Goal: Information Seeking & Learning: Check status

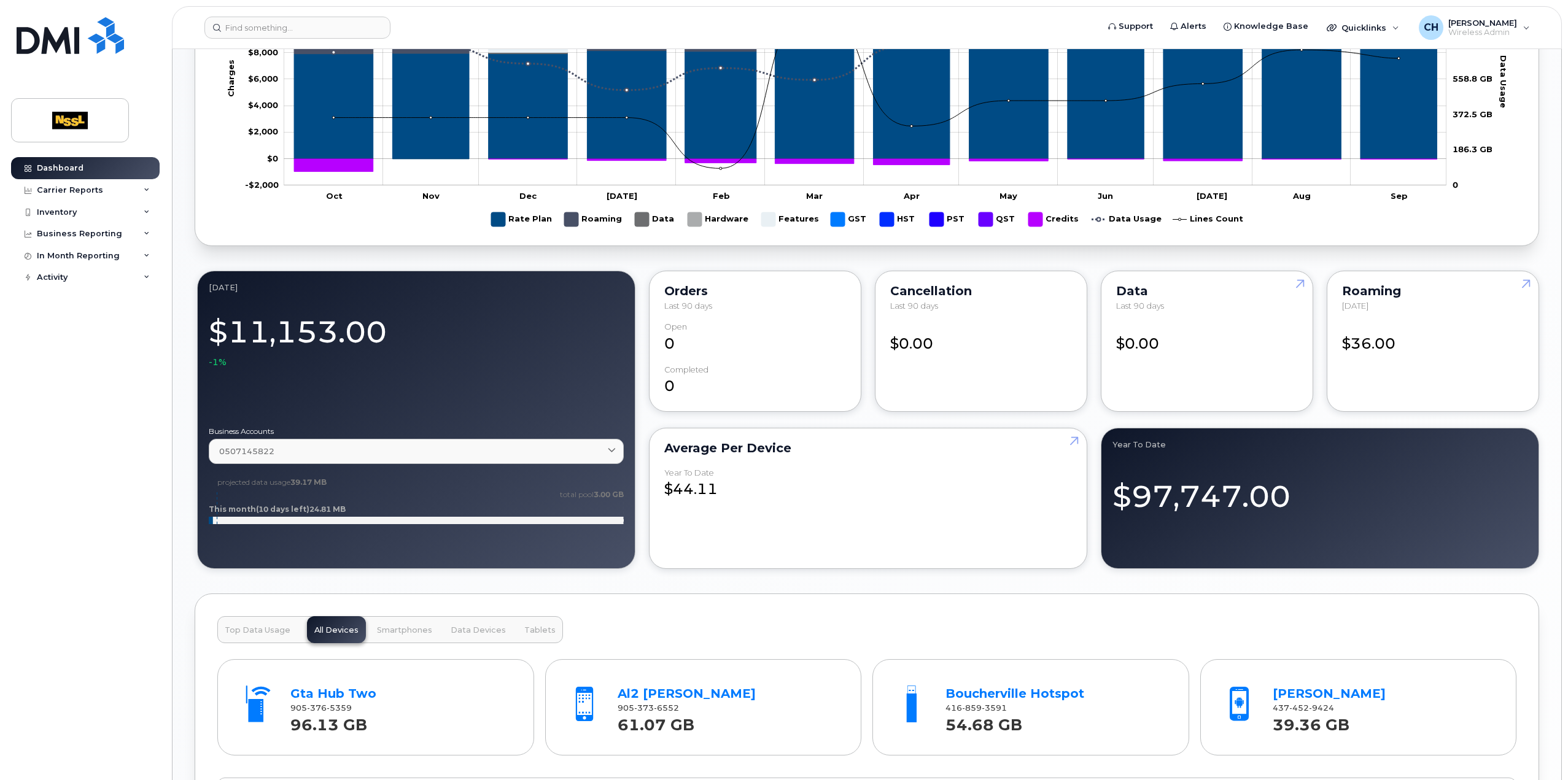
scroll to position [798, 0]
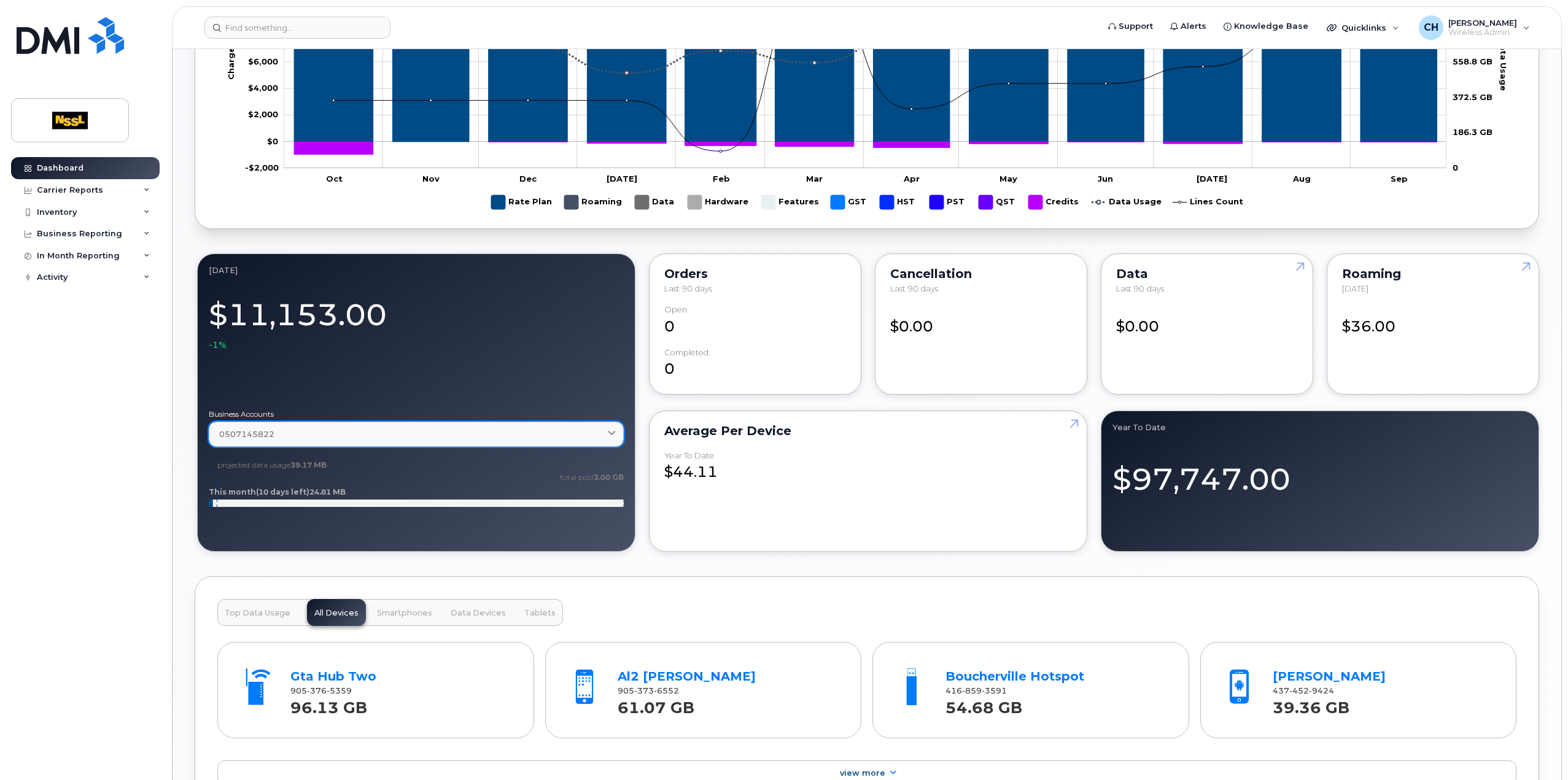
click at [392, 442] on link "0507145822" at bounding box center [416, 434] width 415 height 25
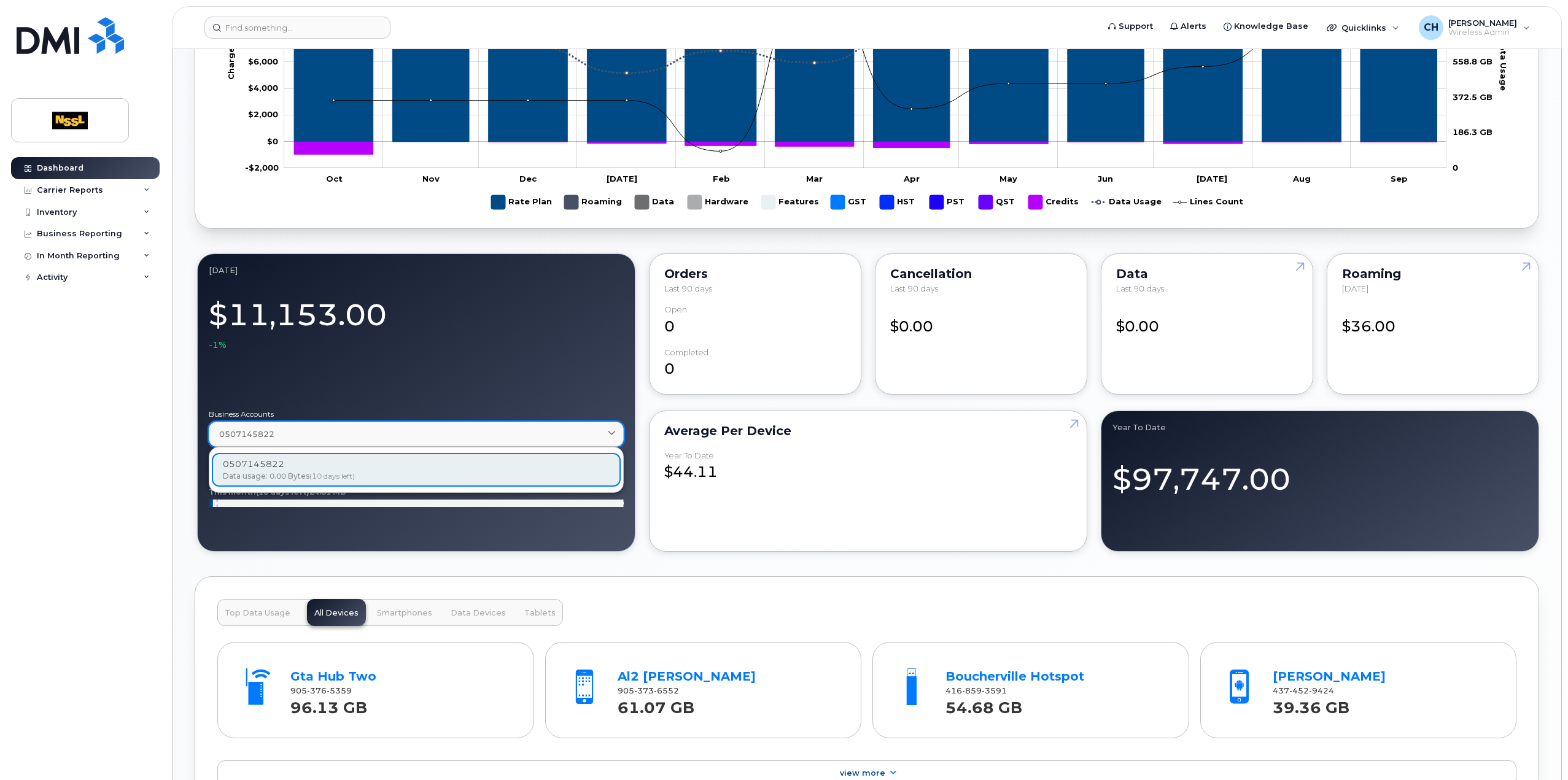
click at [400, 431] on div "0507145822" at bounding box center [416, 434] width 394 height 11
click at [648, 428] on div "Average per Device Year to Date $44.11" at bounding box center [867, 481] width 441 height 146
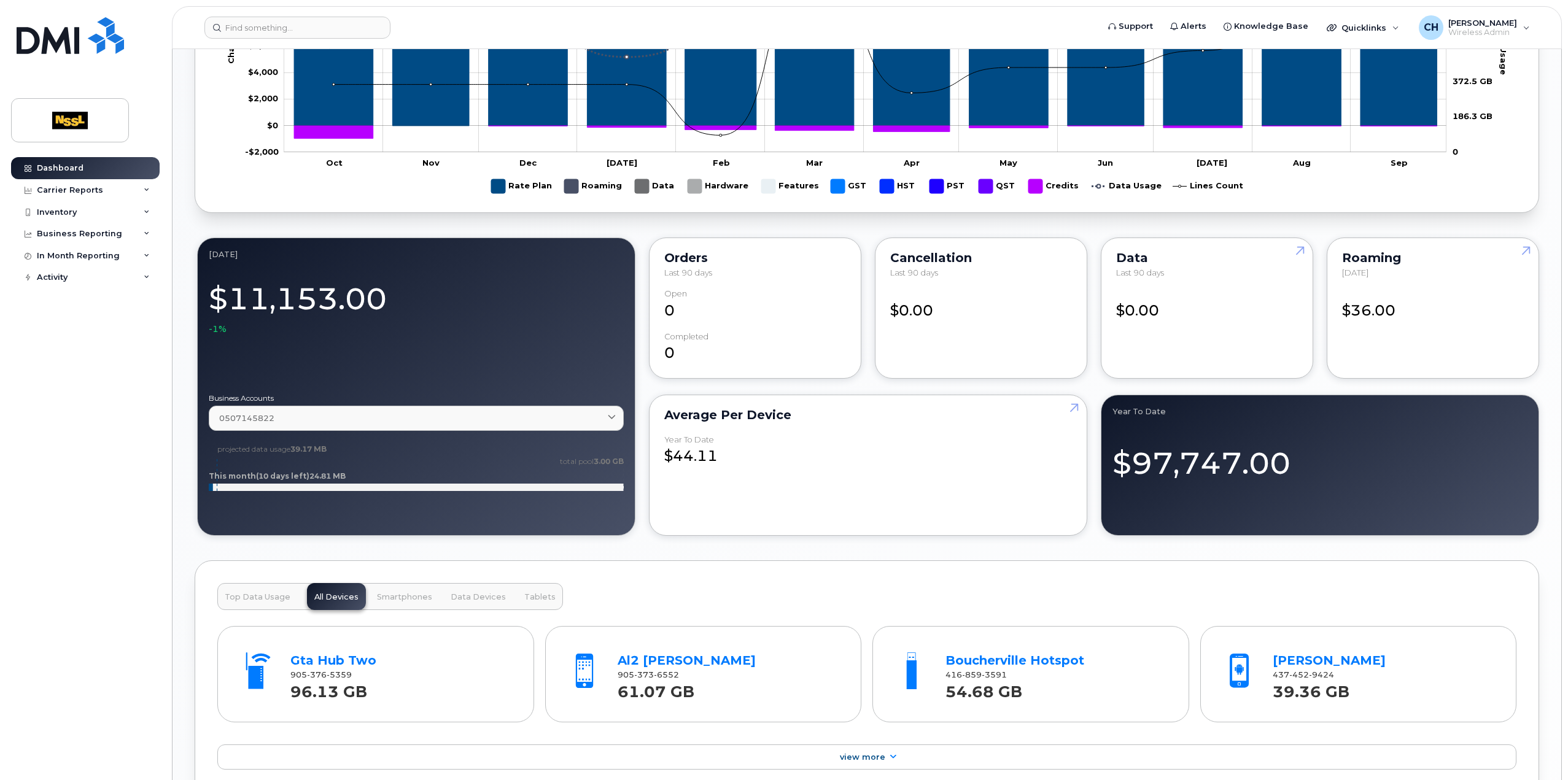
scroll to position [1043, 0]
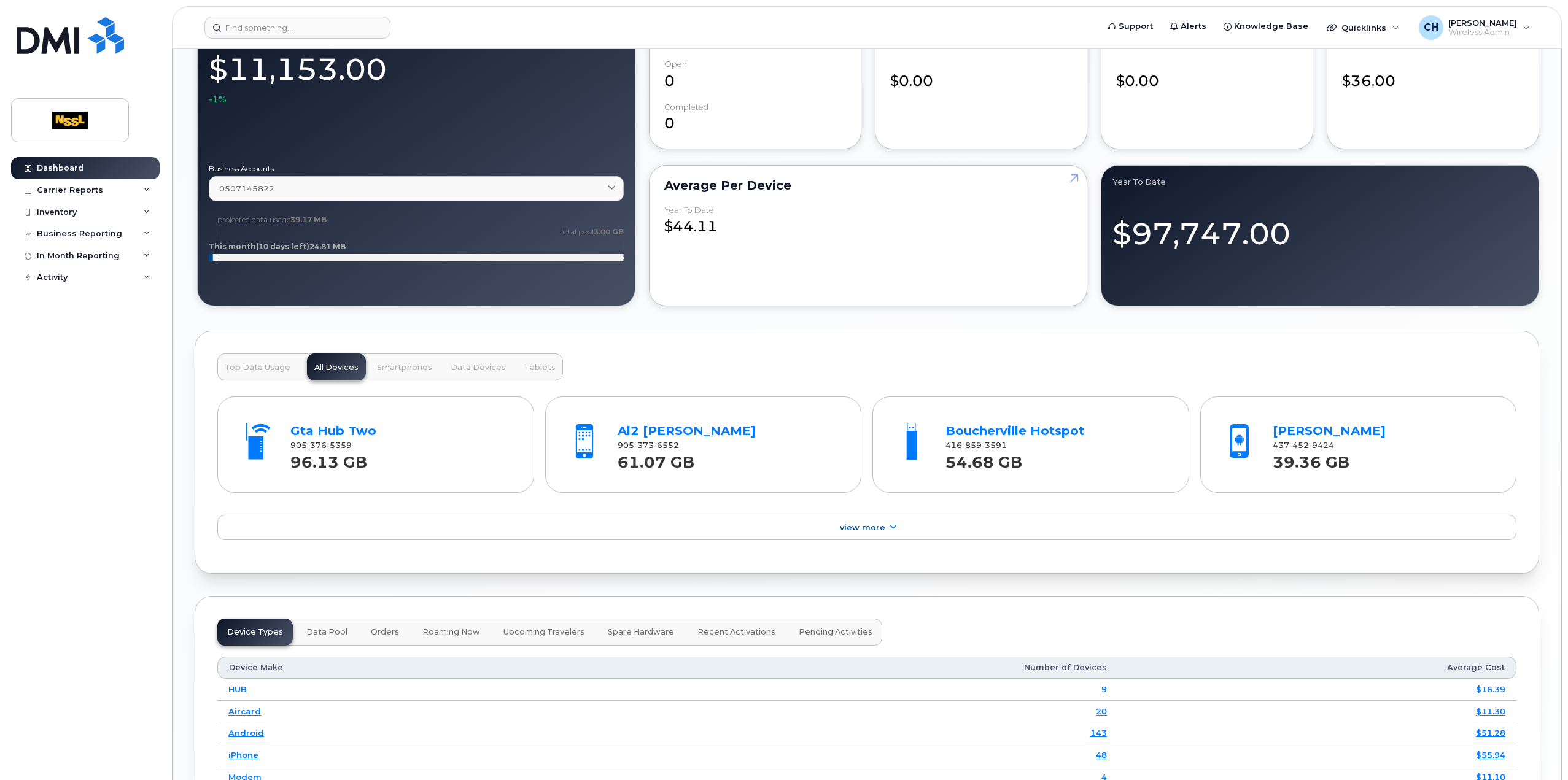
click at [263, 367] on span "Top Data Usage" at bounding box center [258, 367] width 66 height 10
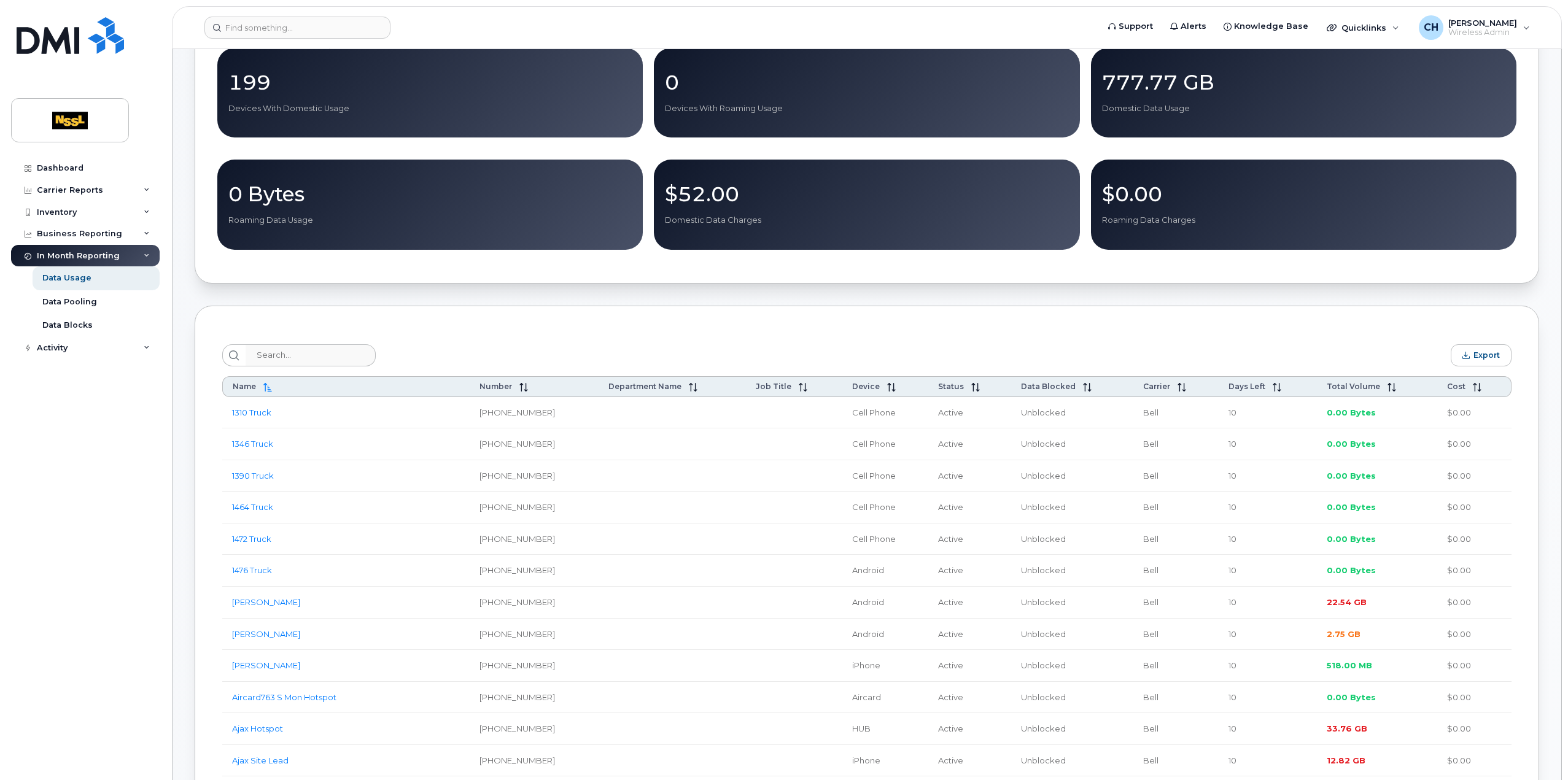
scroll to position [184, 0]
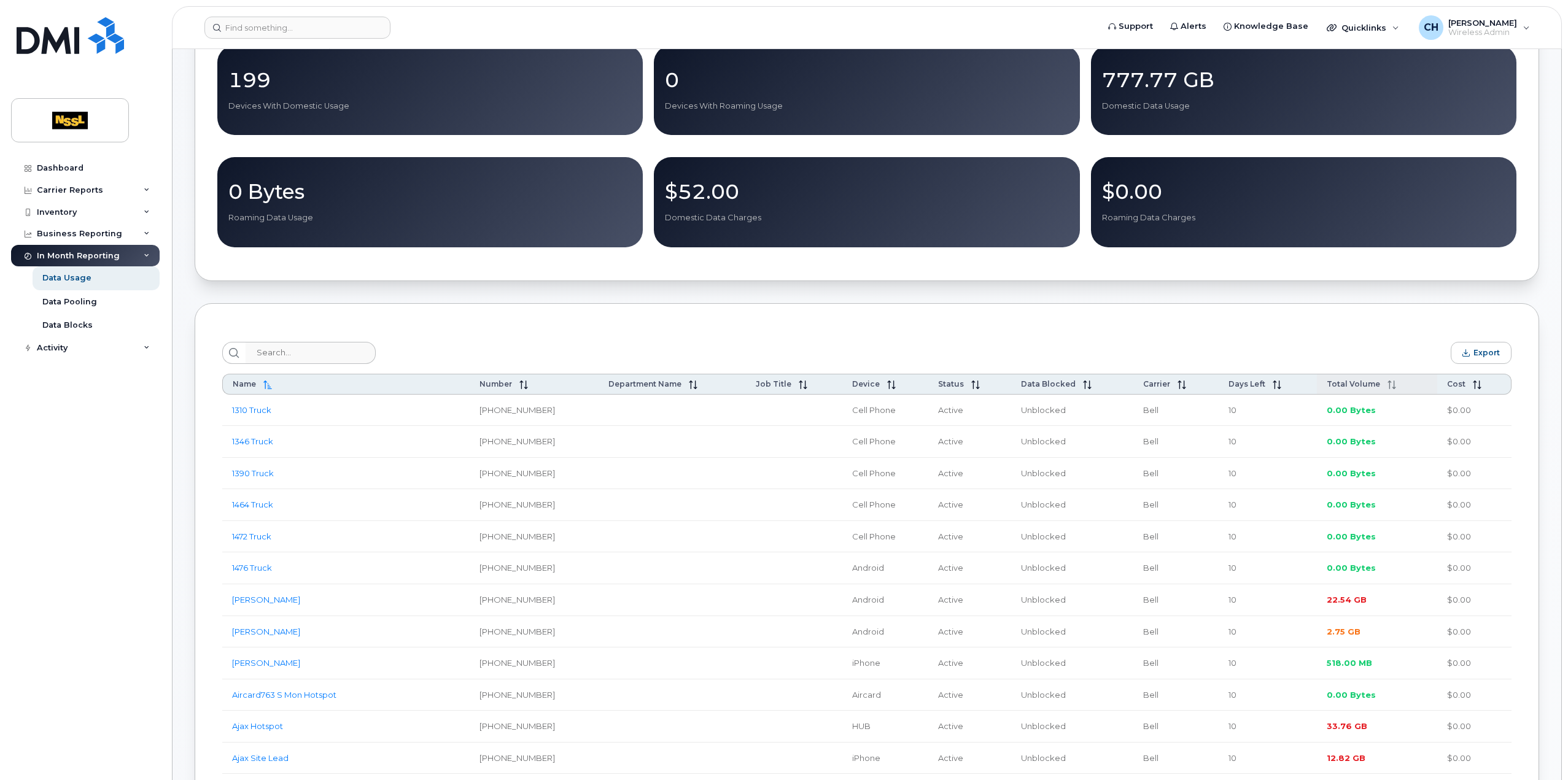
click at [1379, 389] on span "Total Volume" at bounding box center [1354, 384] width 54 height 9
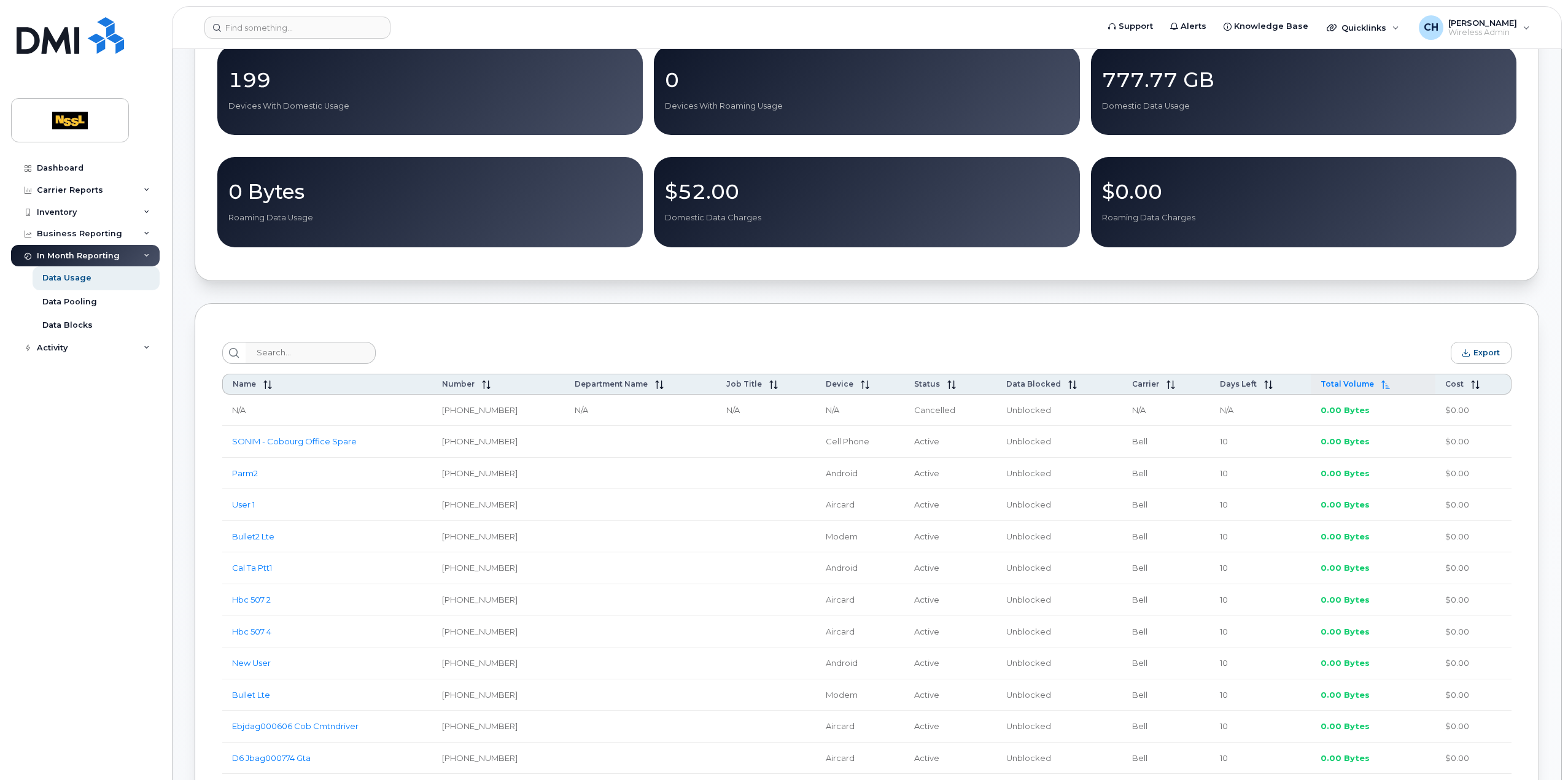
click at [1382, 389] on icon at bounding box center [1386, 384] width 8 height 8
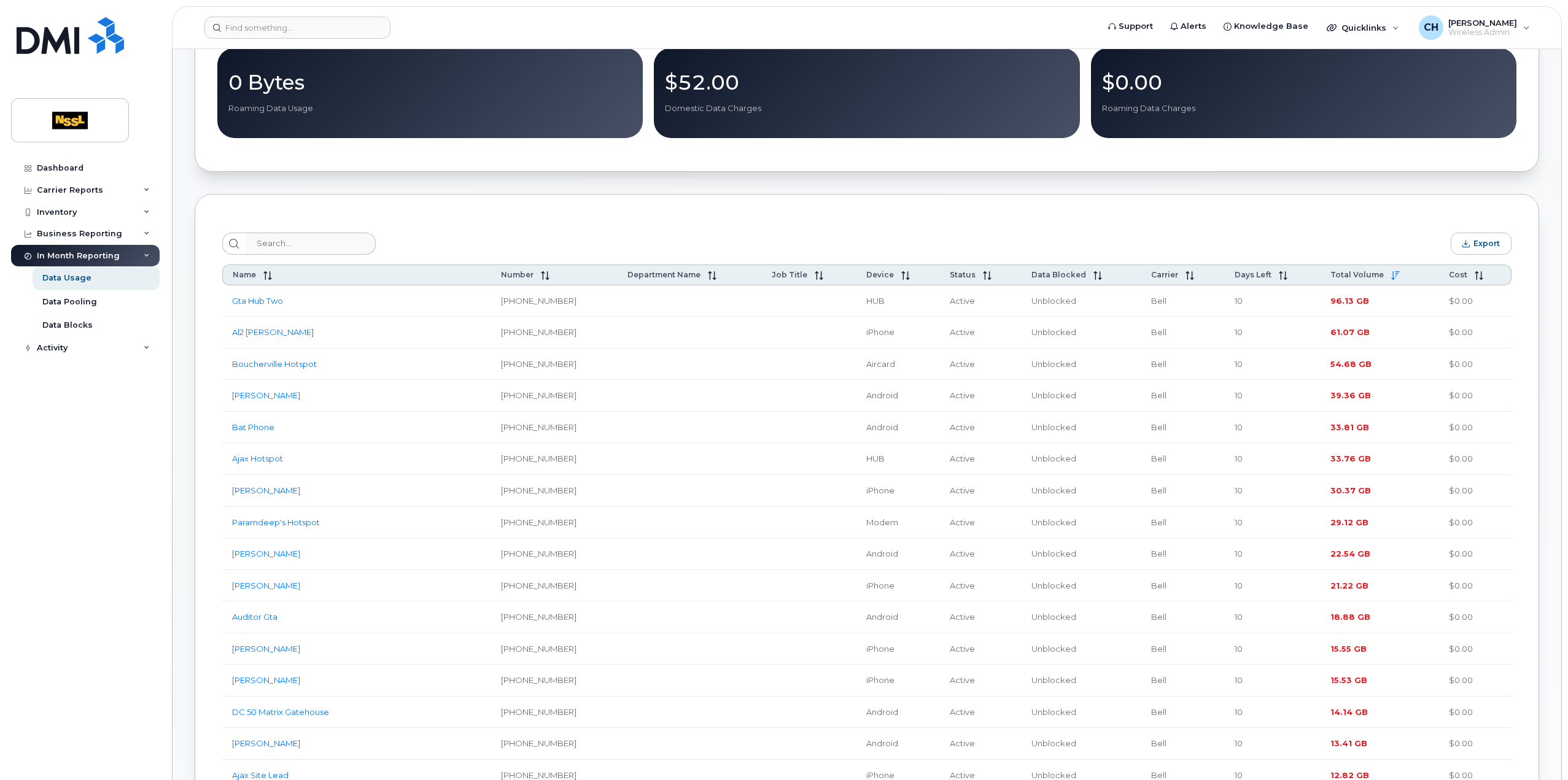
scroll to position [0, 0]
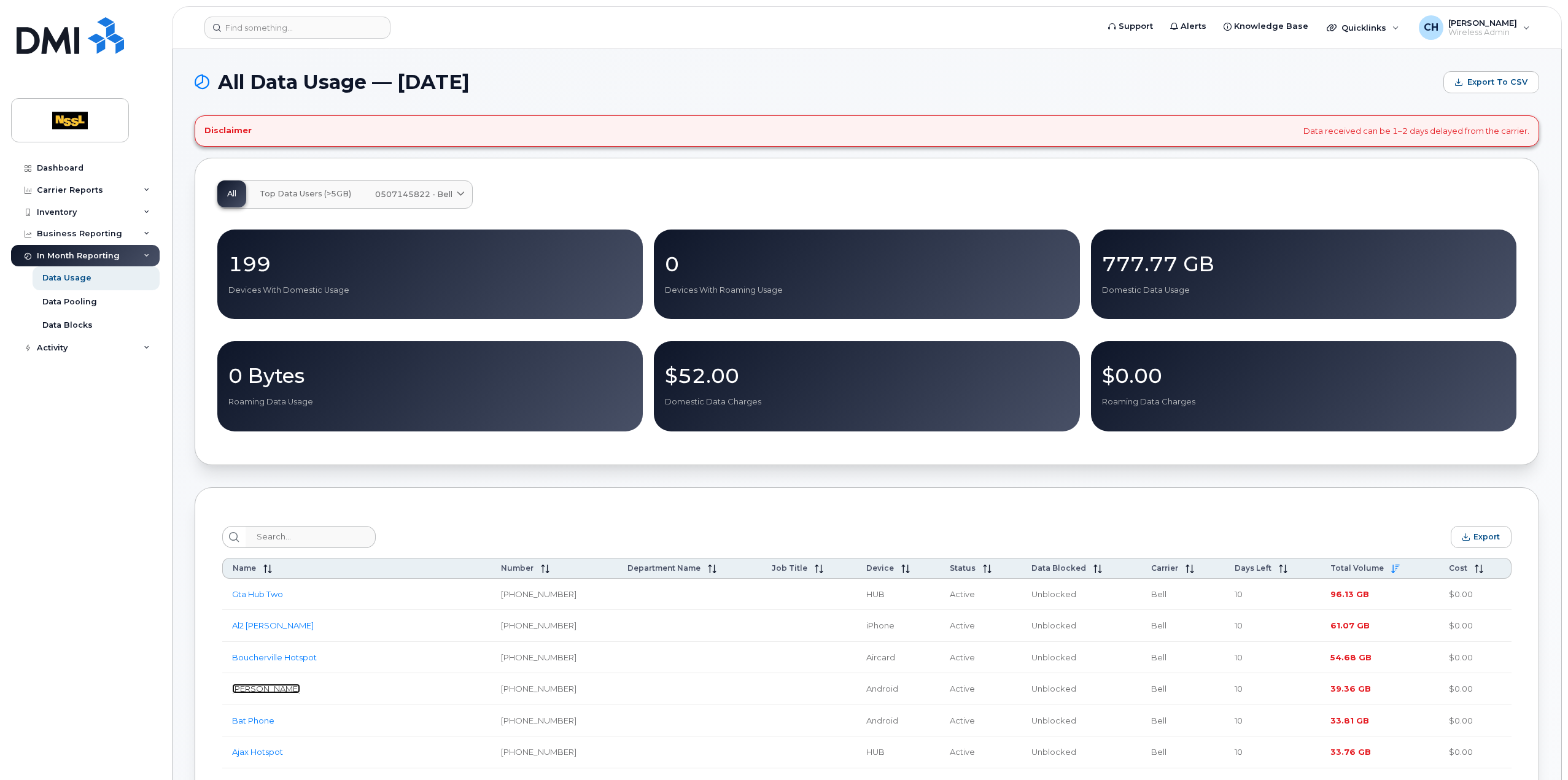
click at [271, 692] on link "[PERSON_NAME]" at bounding box center [266, 688] width 68 height 10
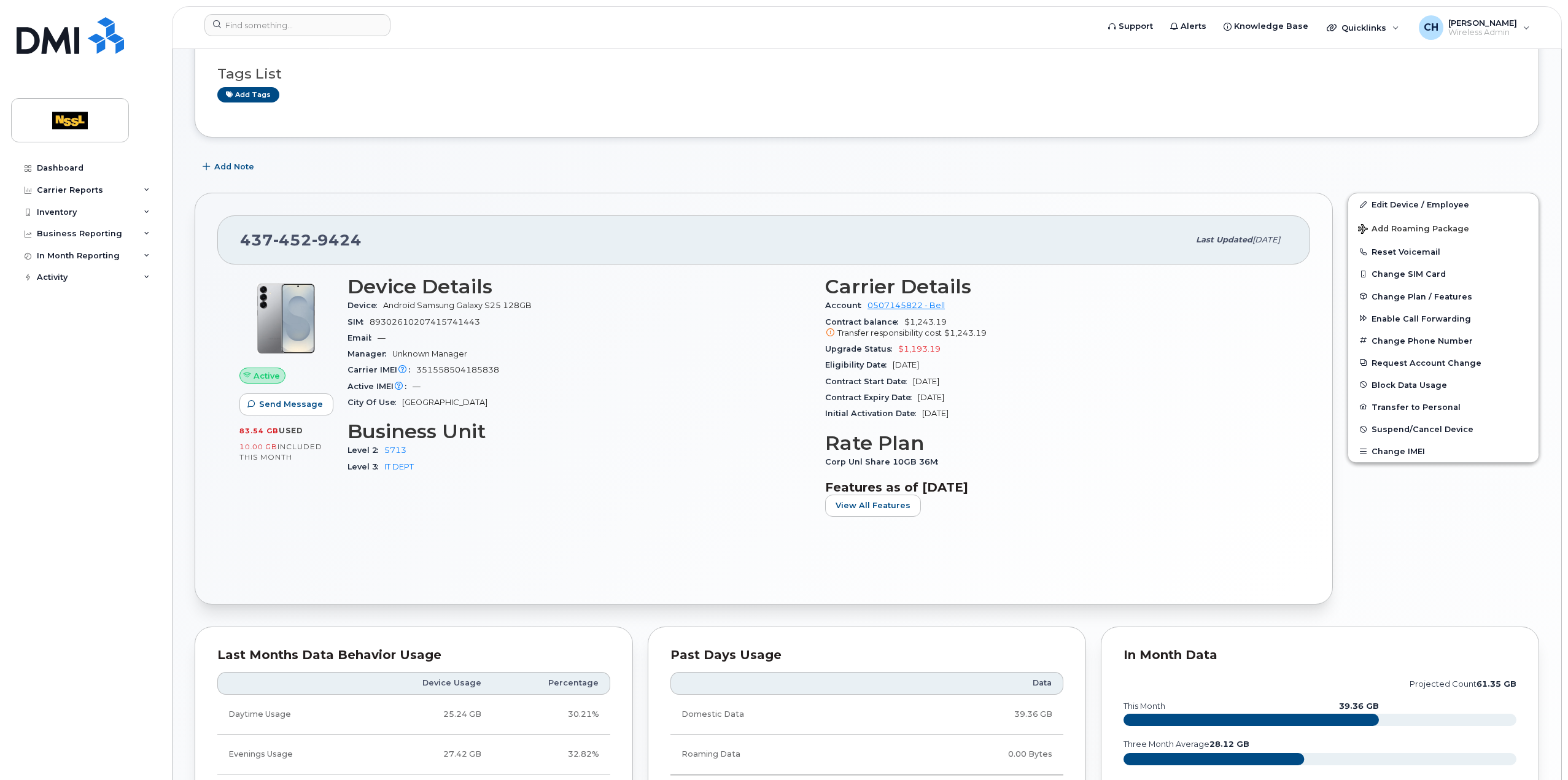
scroll to position [368, 0]
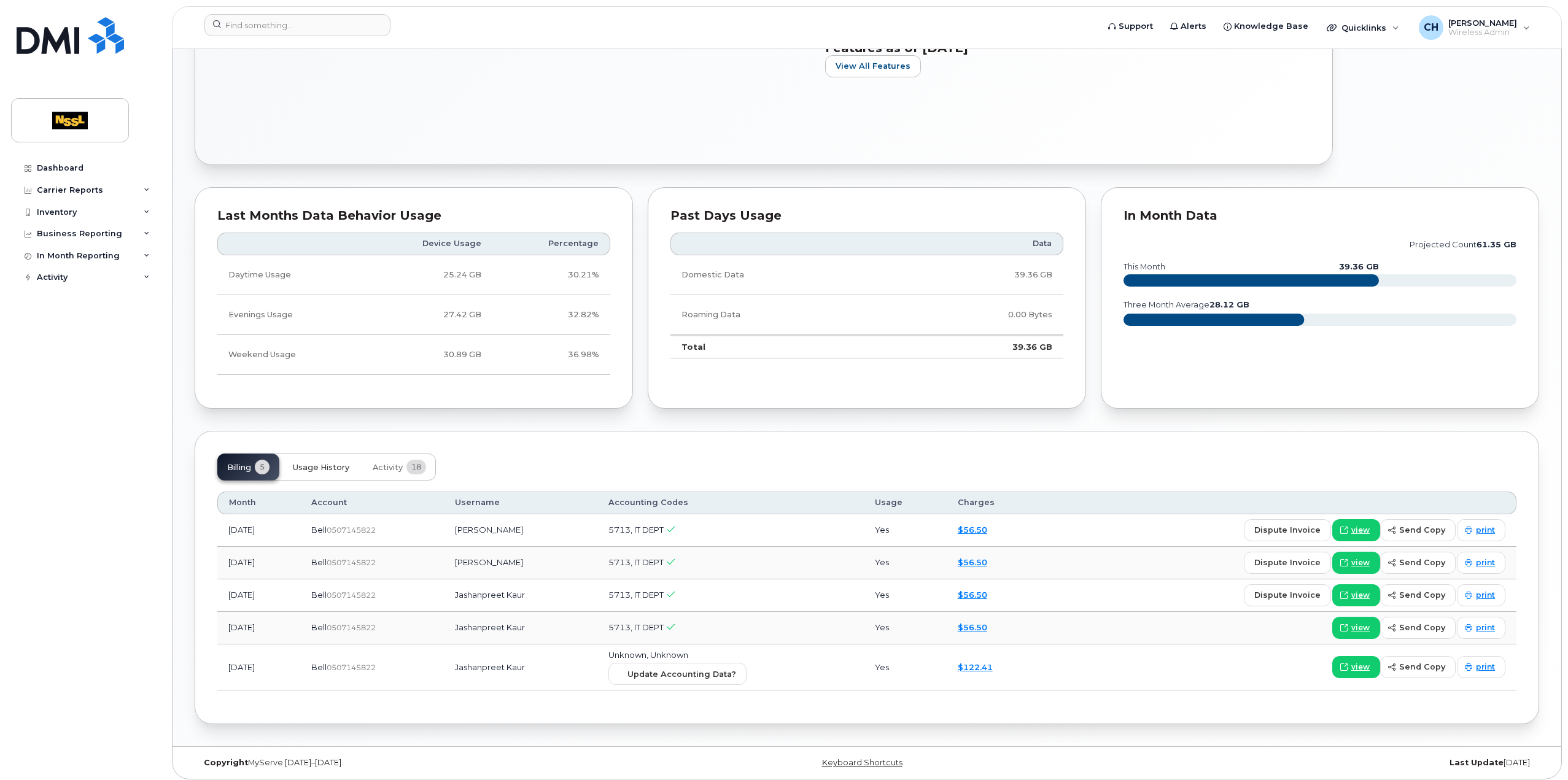
click at [322, 463] on span "Usage History" at bounding box center [322, 468] width 57 height 10
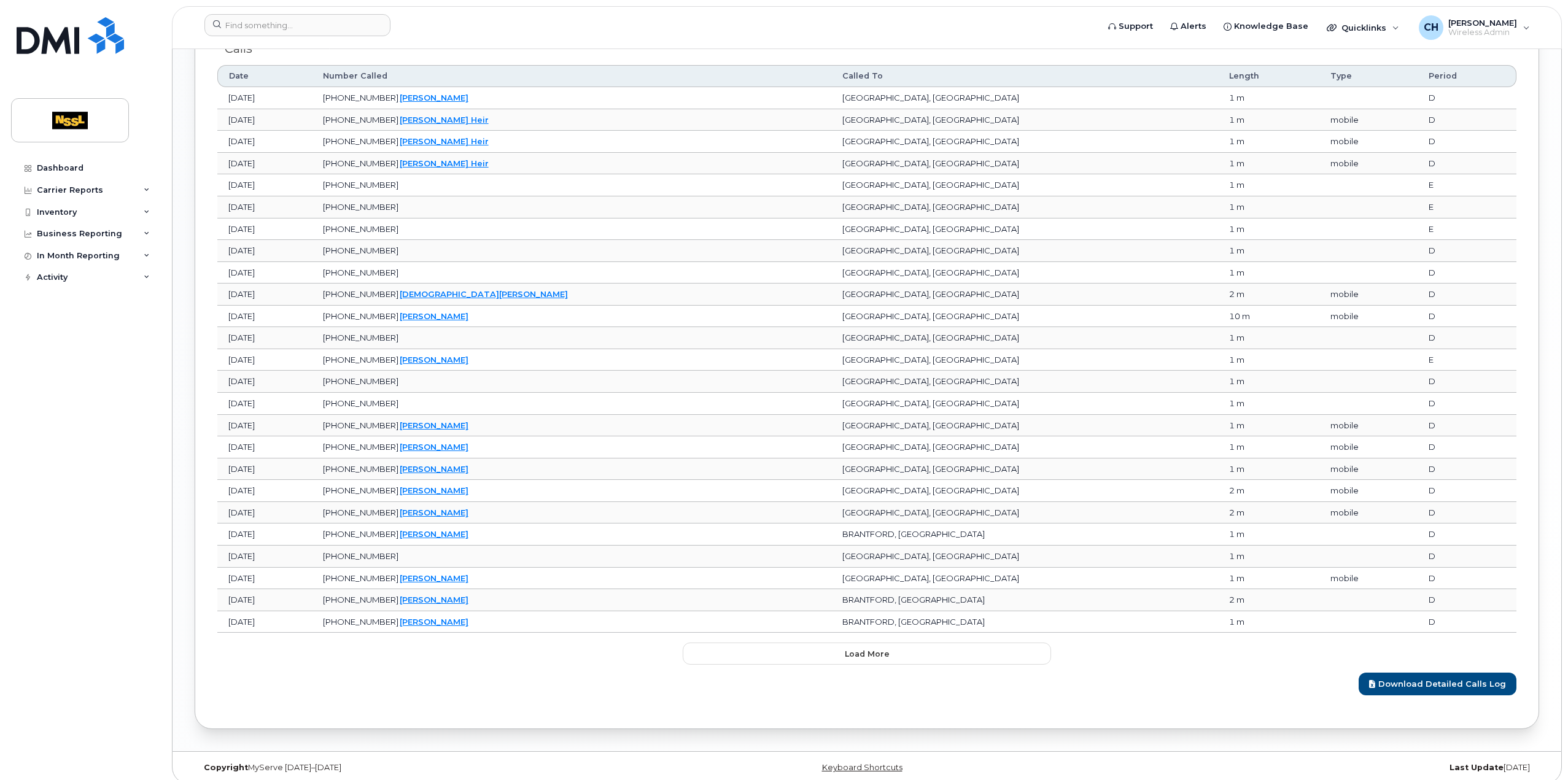
scroll to position [874, 0]
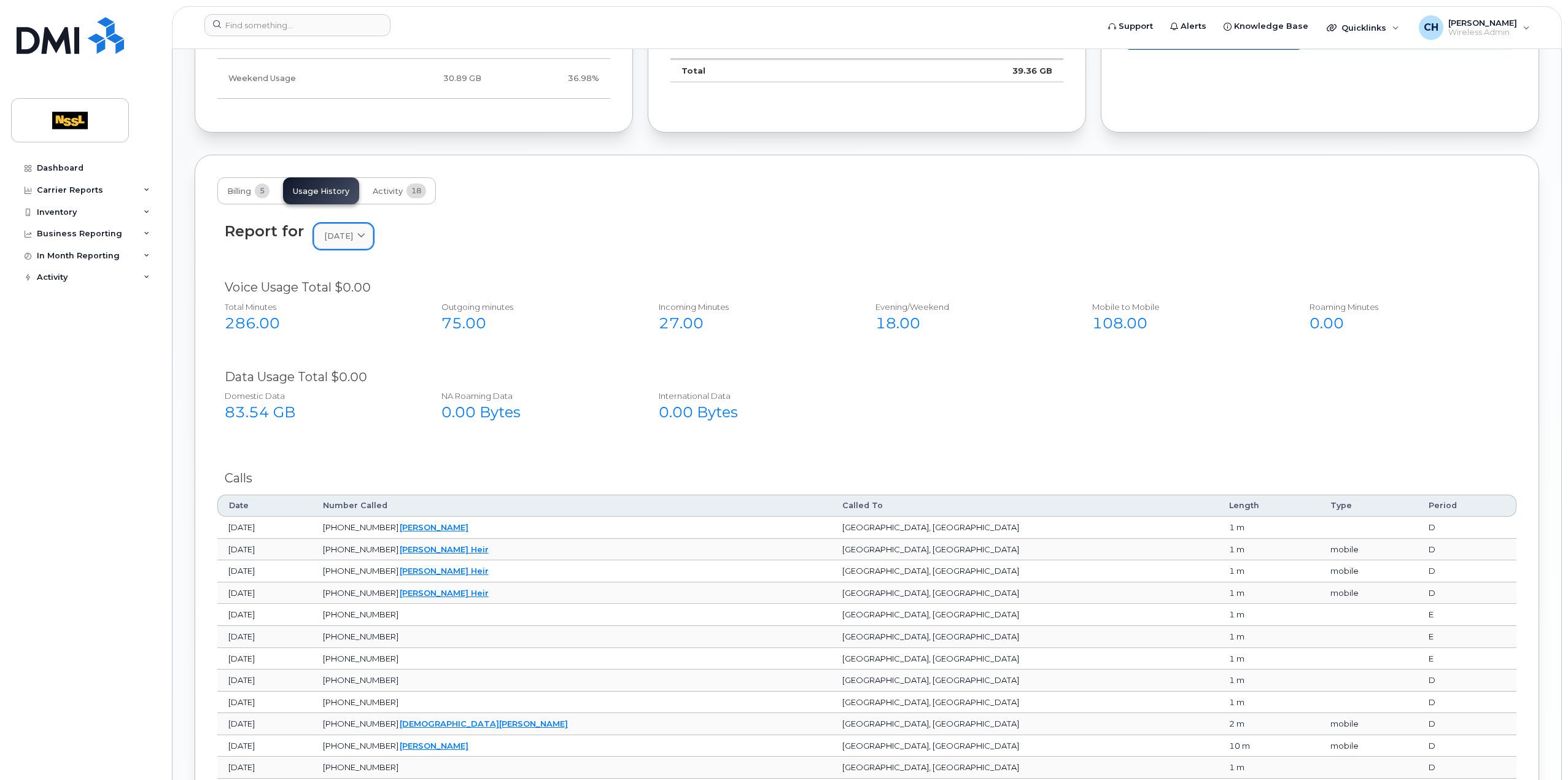
click at [363, 231] on div "[DATE]" at bounding box center [343, 236] width 39 height 11
click at [356, 344] on div "August" at bounding box center [373, 340] width 112 height 20
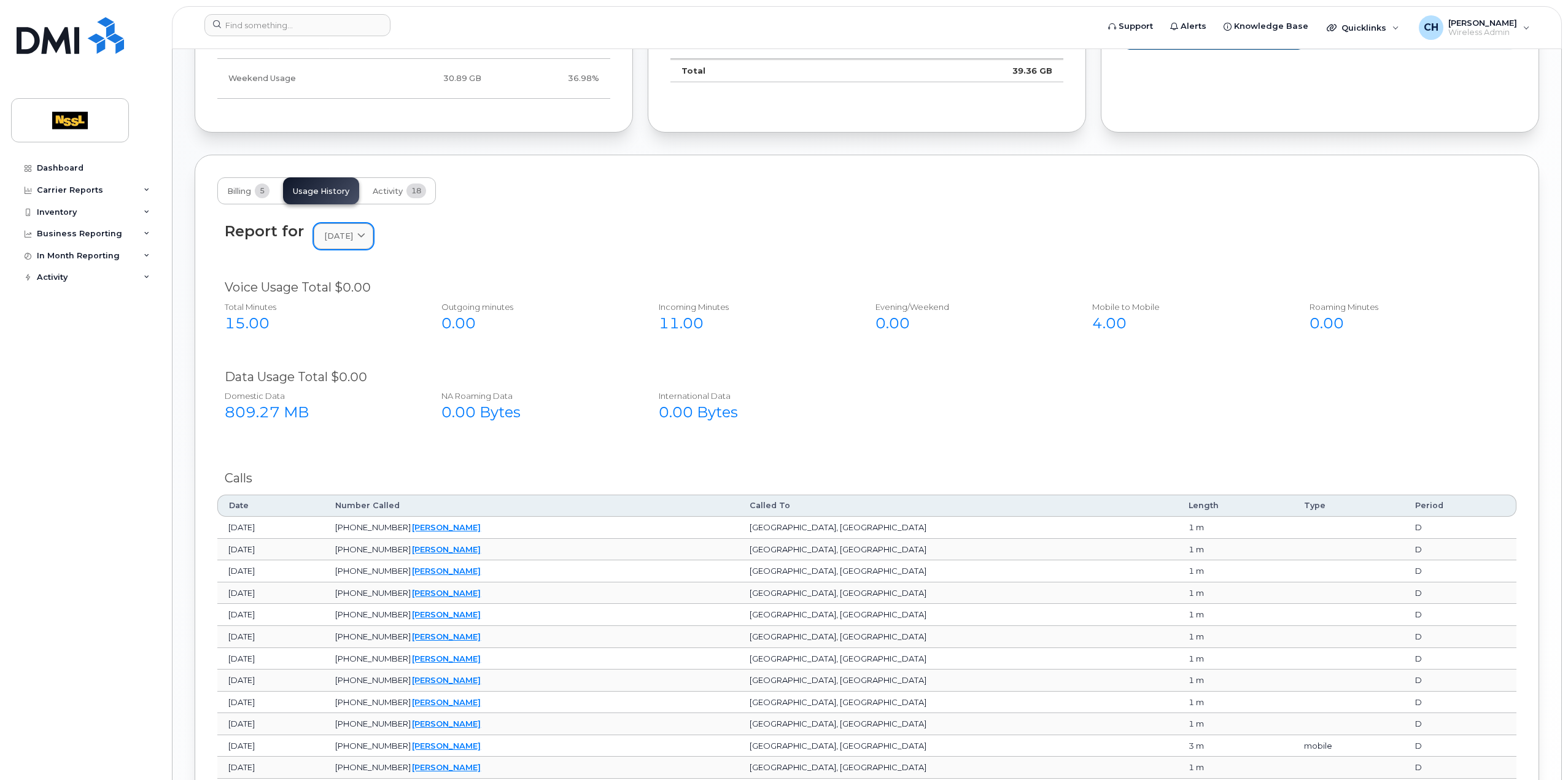
click at [365, 233] on icon at bounding box center [361, 237] width 8 height 8
click at [351, 351] on div "July" at bounding box center [373, 361] width 112 height 20
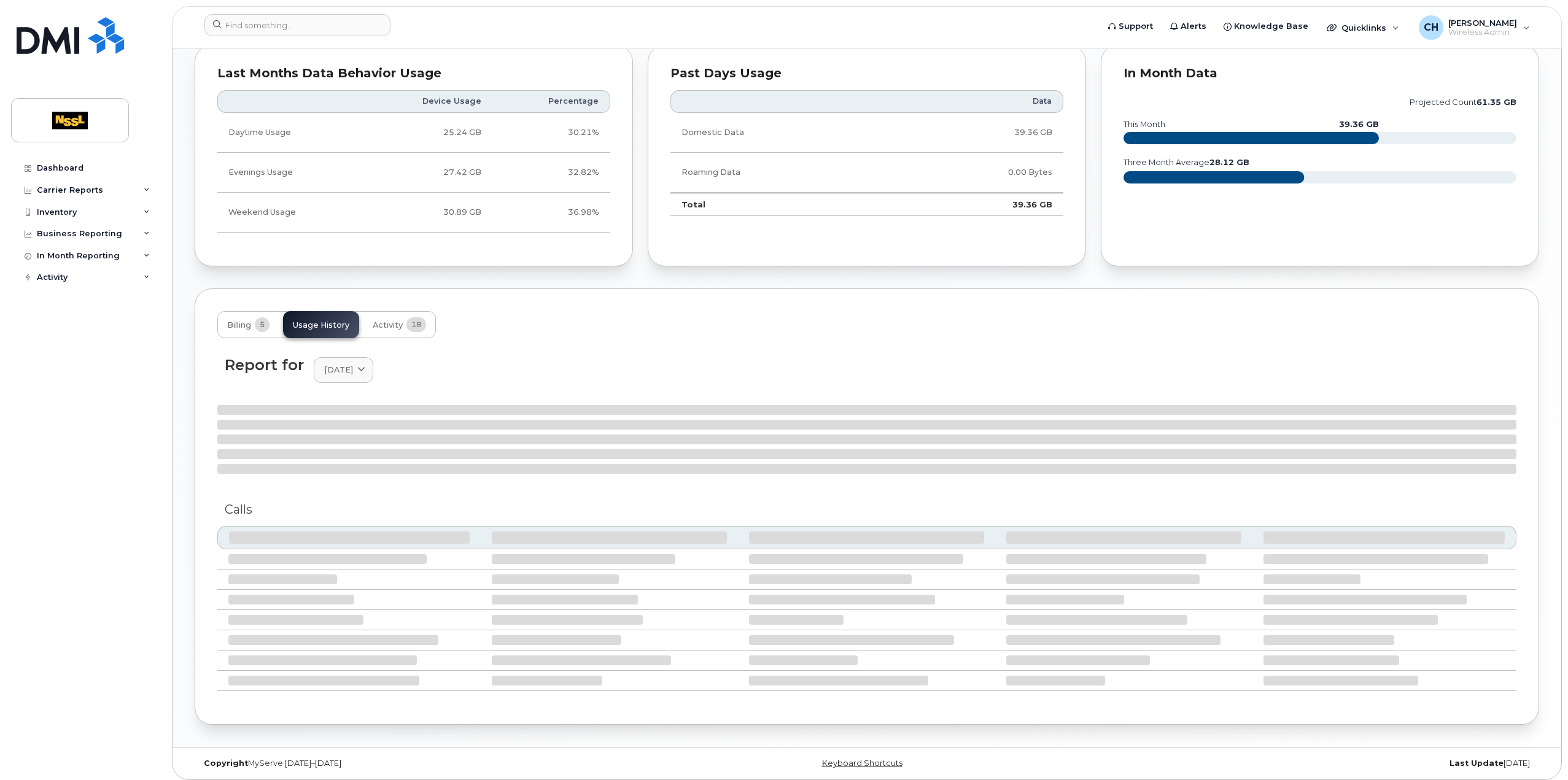
scroll to position [731, 0]
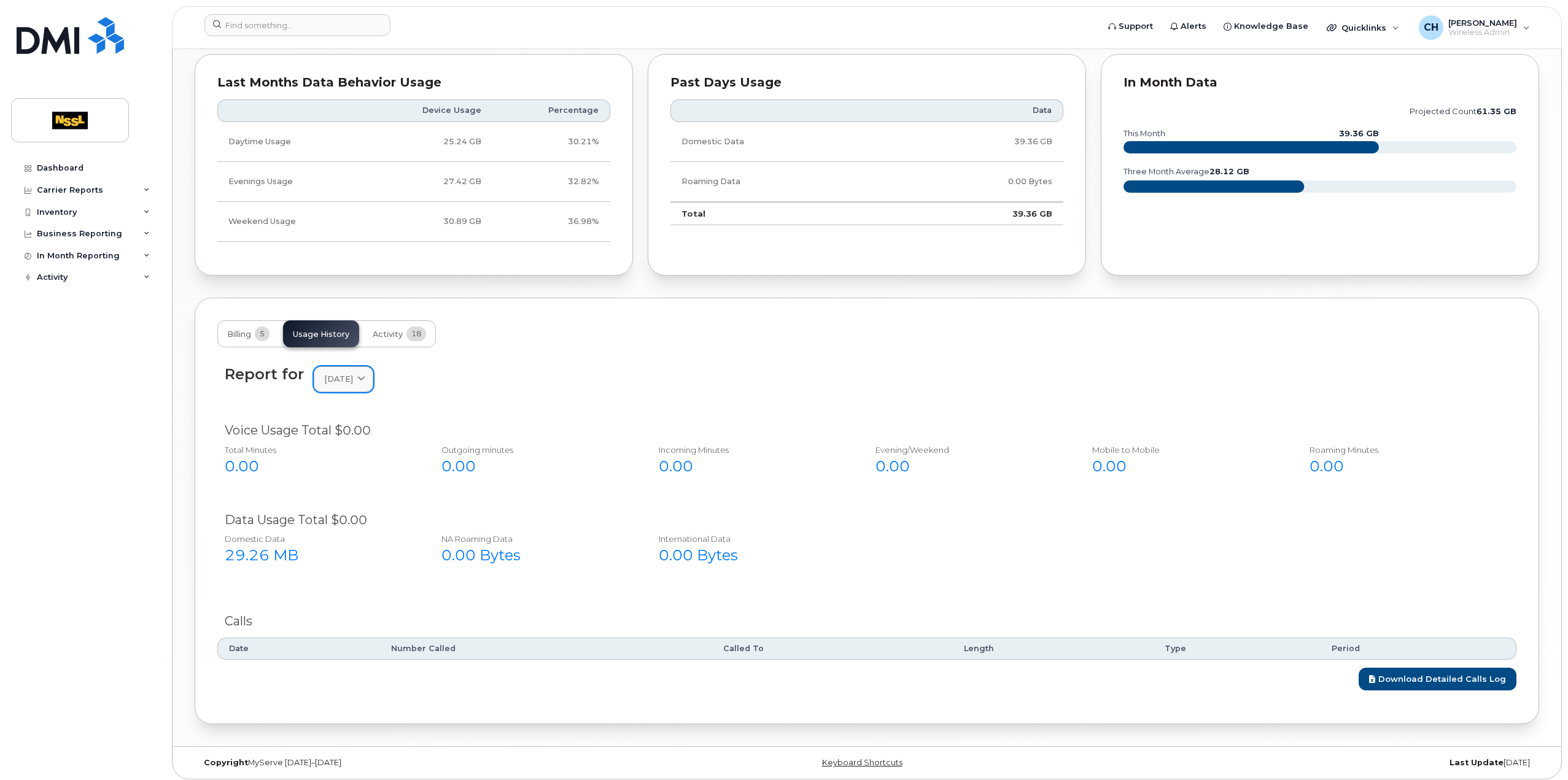
click at [364, 374] on span at bounding box center [361, 379] width 11 height 11
click at [358, 451] on div "September" at bounding box center [373, 459] width 112 height 20
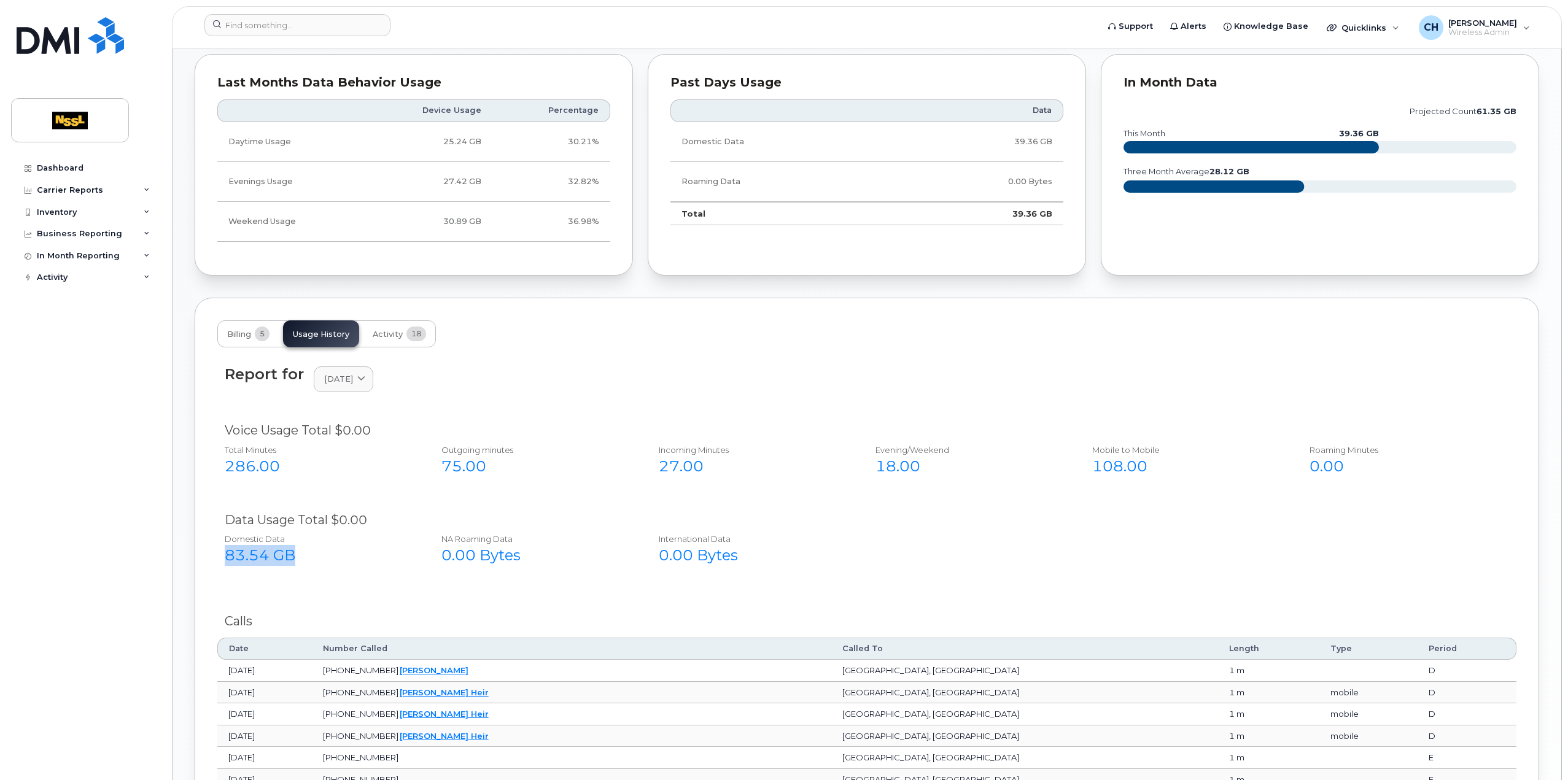
drag, startPoint x: 308, startPoint y: 553, endPoint x: 224, endPoint y: 560, distance: 84.3
click at [224, 560] on div "Domestic Data 83.54 GB" at bounding box center [319, 549] width 209 height 42
click at [361, 553] on div "83.54 GB" at bounding box center [320, 555] width 190 height 21
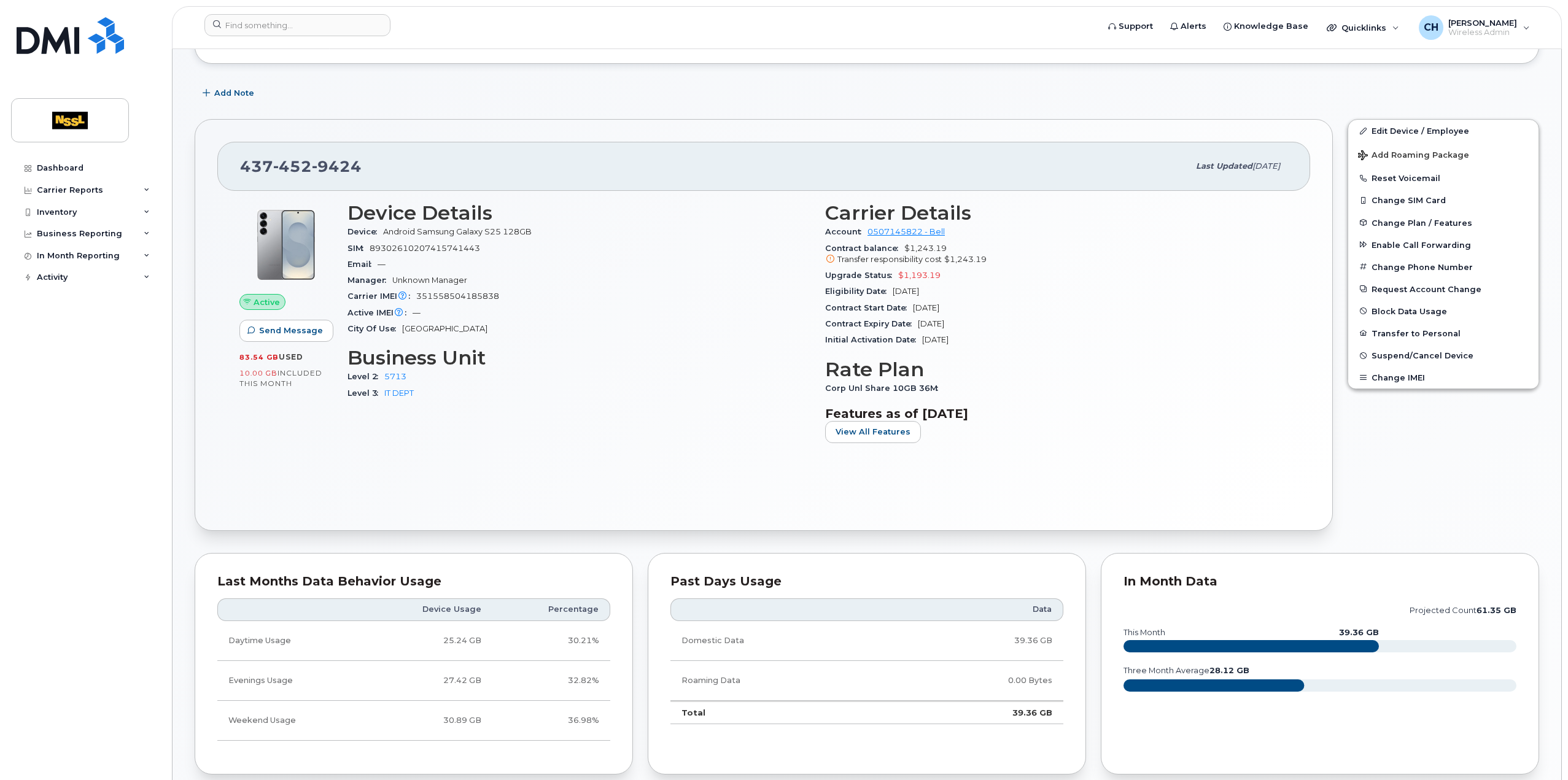
scroll to position [240, 0]
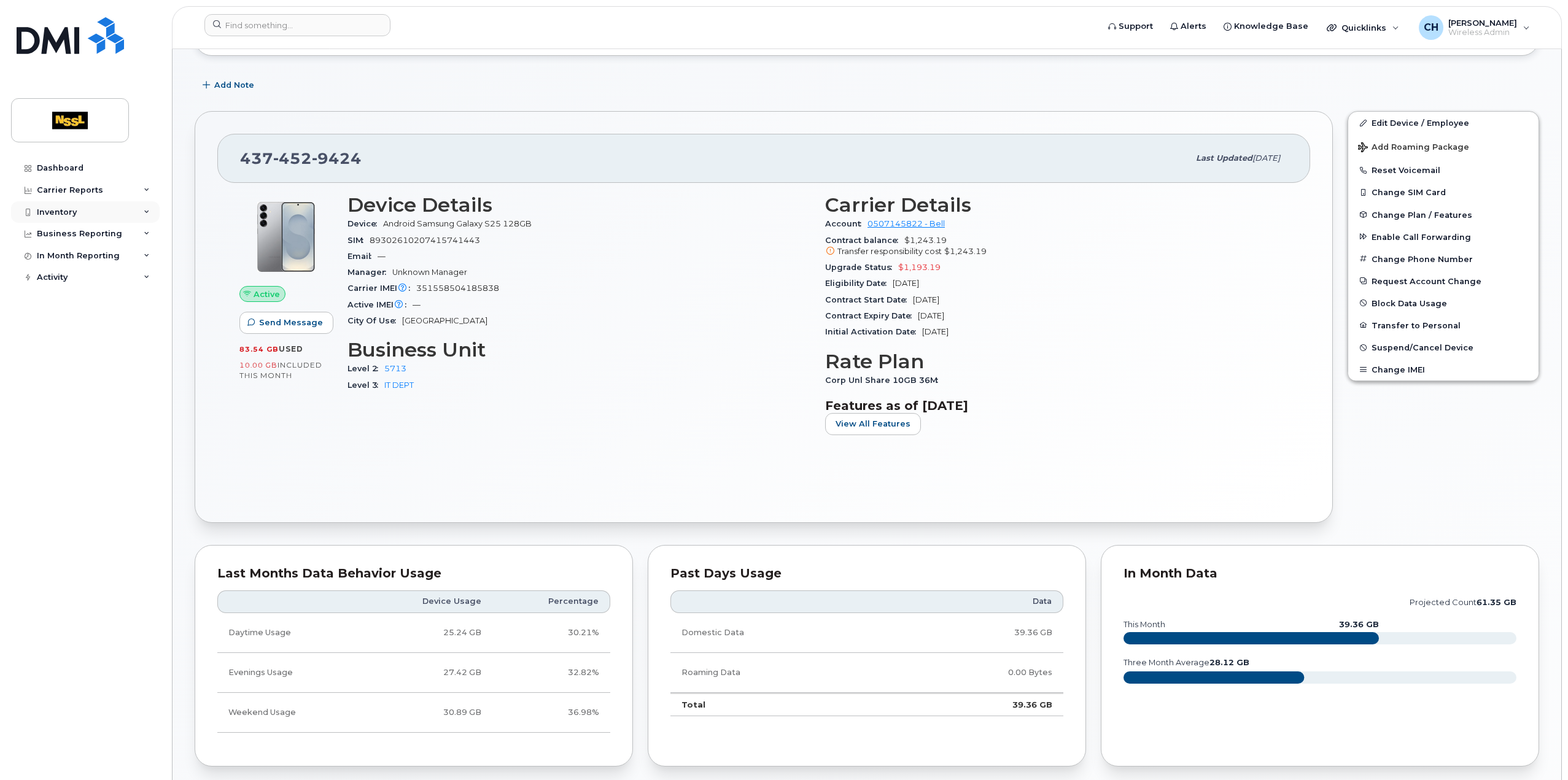
click at [70, 213] on div "Inventory" at bounding box center [57, 212] width 40 height 10
click at [84, 237] on div "Mobility Devices" at bounding box center [77, 234] width 70 height 11
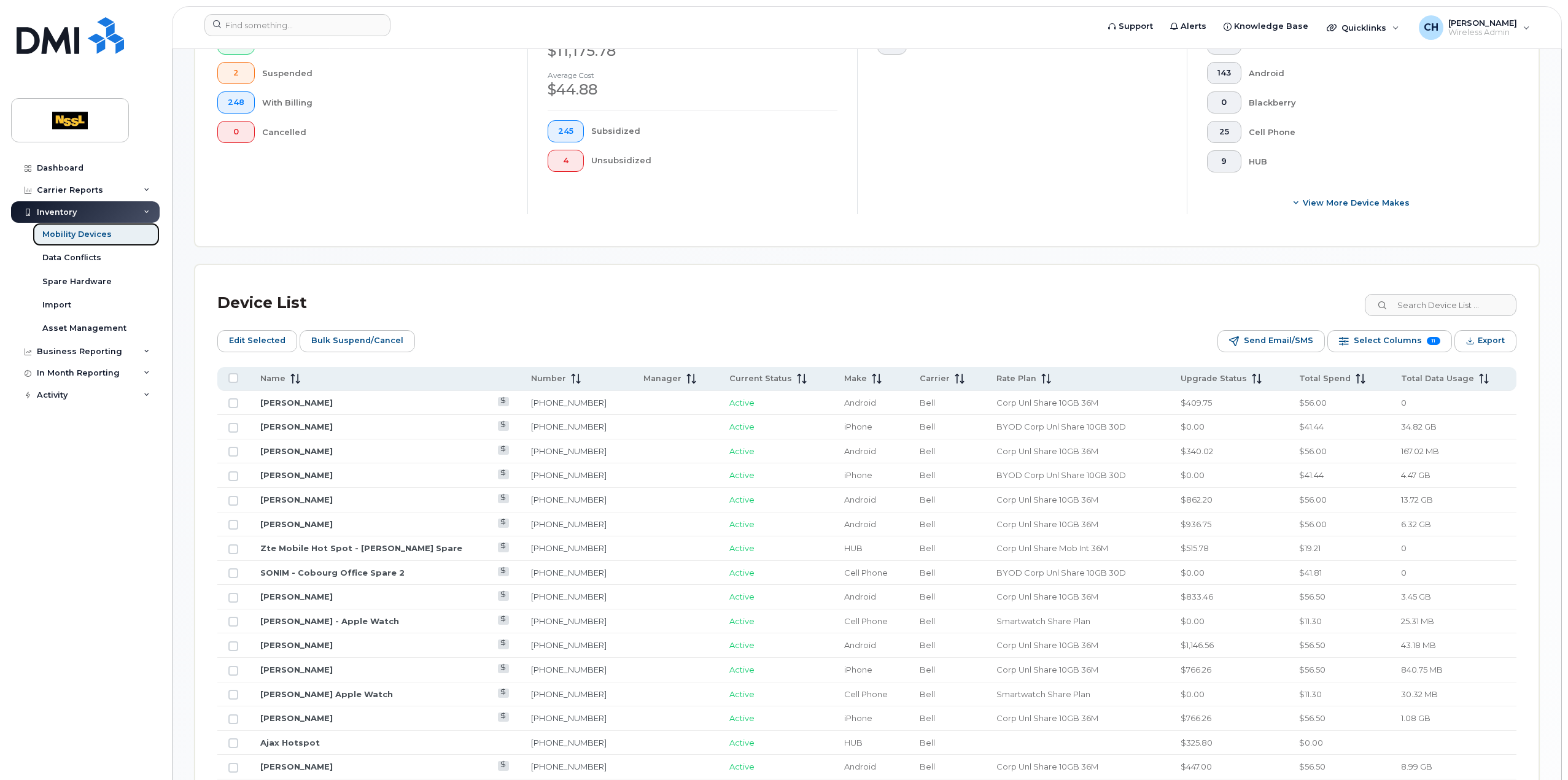
scroll to position [368, 0]
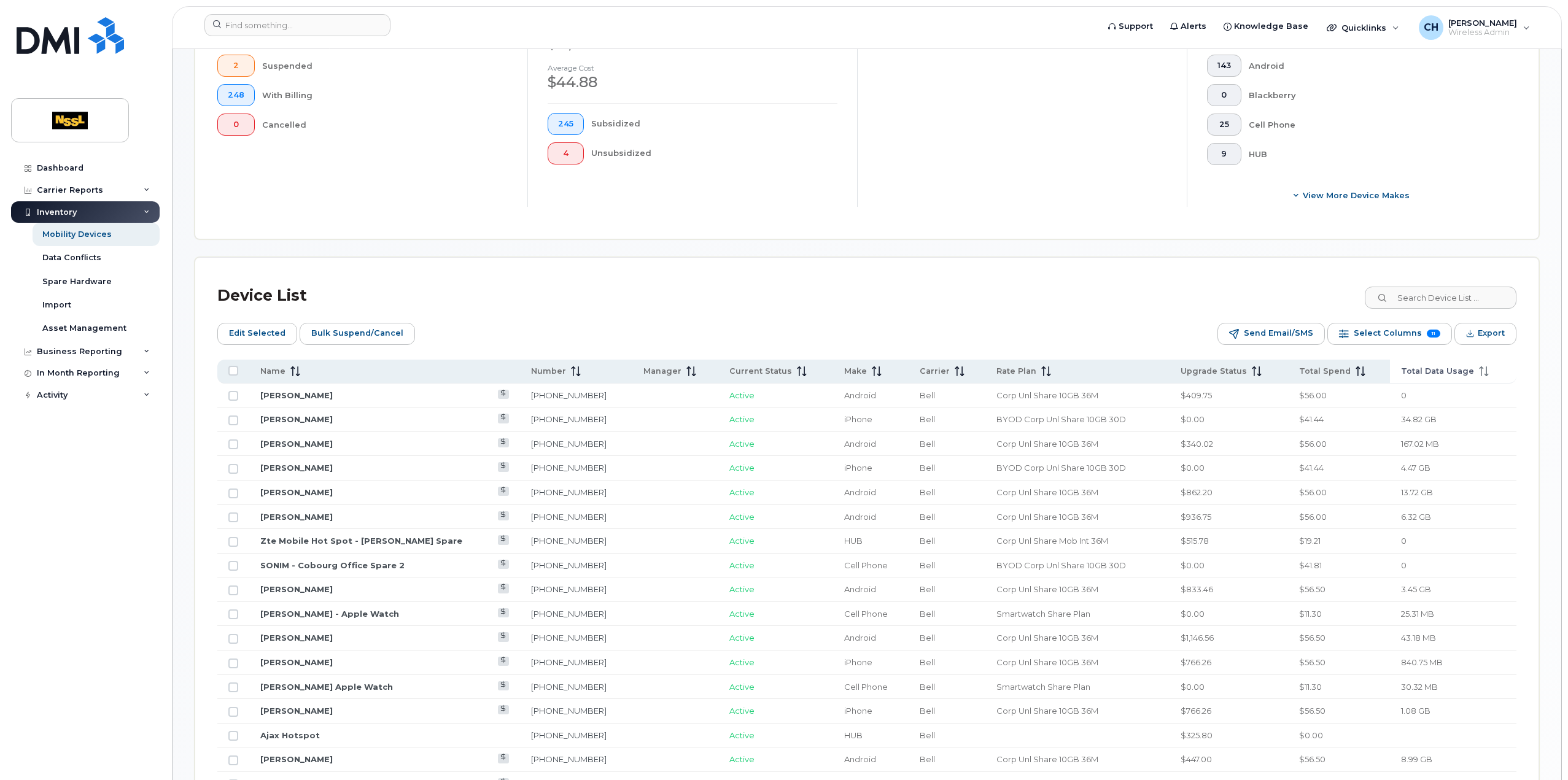
click at [1481, 367] on icon at bounding box center [1481, 371] width 2 height 10
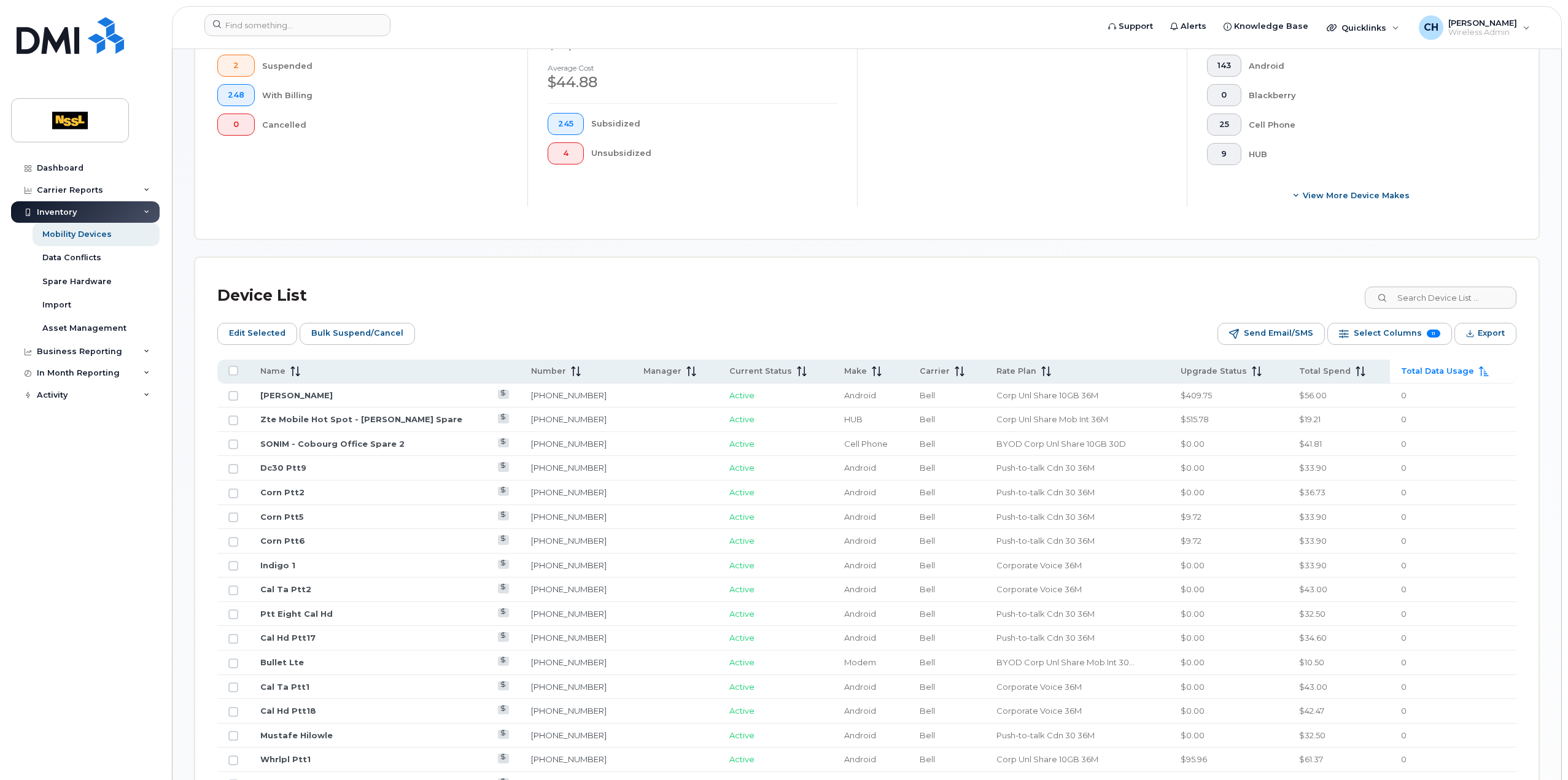
click at [1479, 367] on icon at bounding box center [1484, 371] width 10 height 10
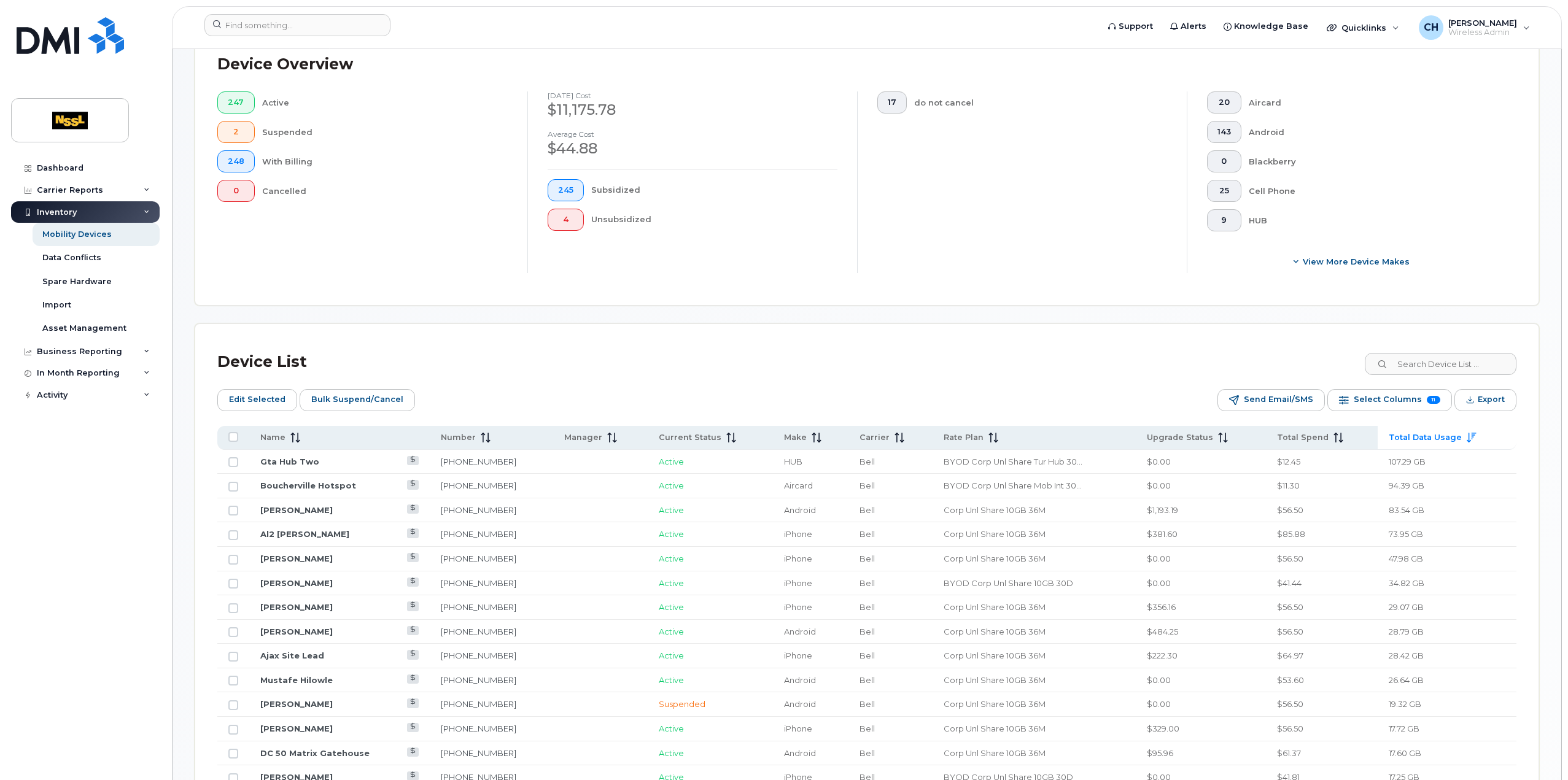
scroll to position [307, 0]
